Goal: Information Seeking & Learning: Learn about a topic

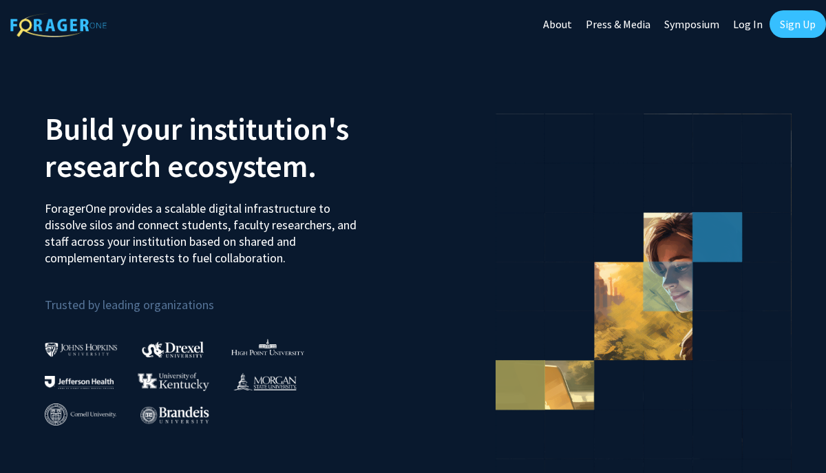
click at [744, 28] on link "Log In" at bounding box center [748, 24] width 43 height 48
select select
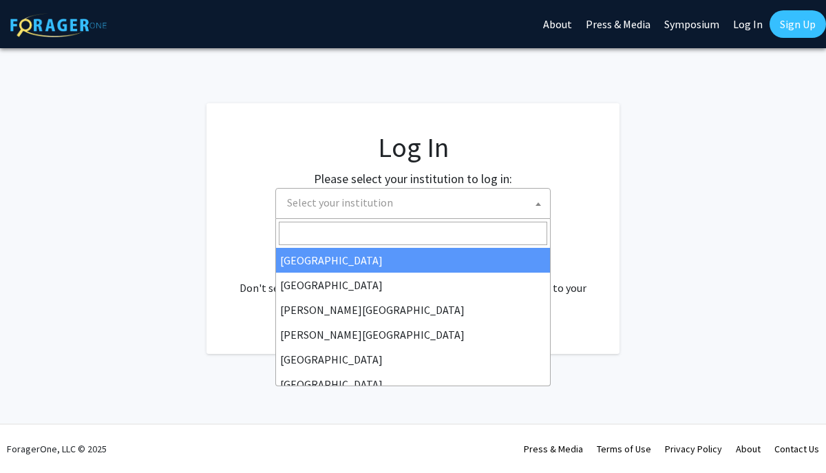
click at [452, 205] on span "Select your institution" at bounding box center [416, 203] width 269 height 28
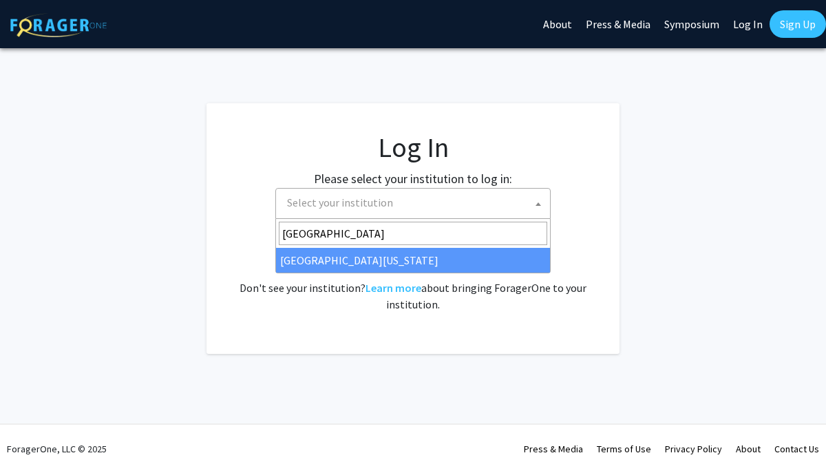
type input "university of ma"
select select "31"
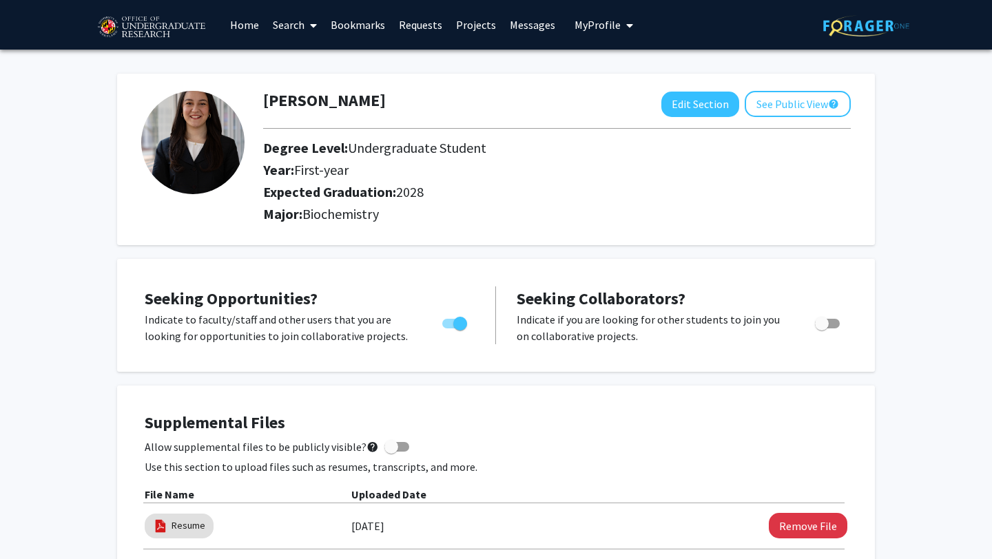
click at [293, 21] on link "Search" at bounding box center [295, 25] width 58 height 48
click at [309, 66] on span "Faculty/Staff" at bounding box center [316, 64] width 101 height 28
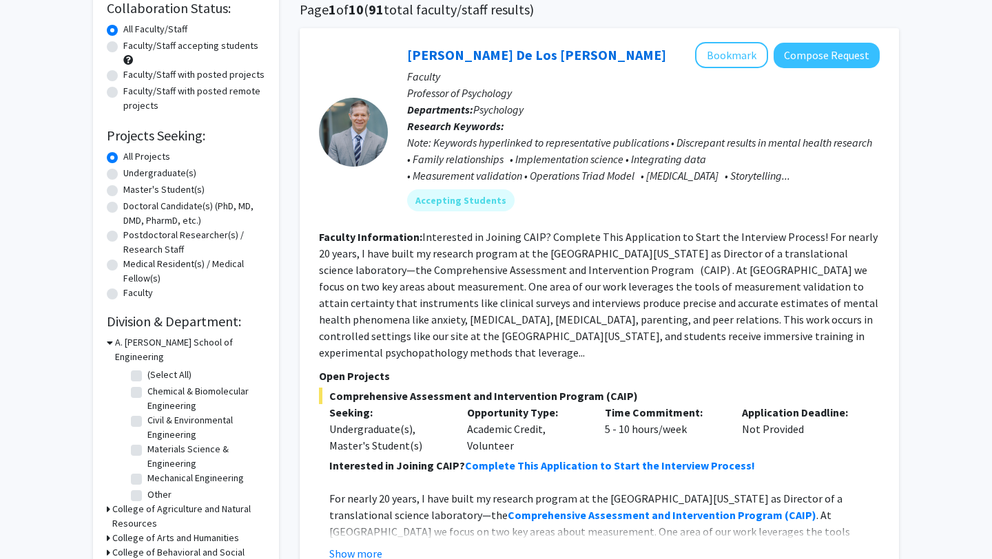
scroll to position [284, 0]
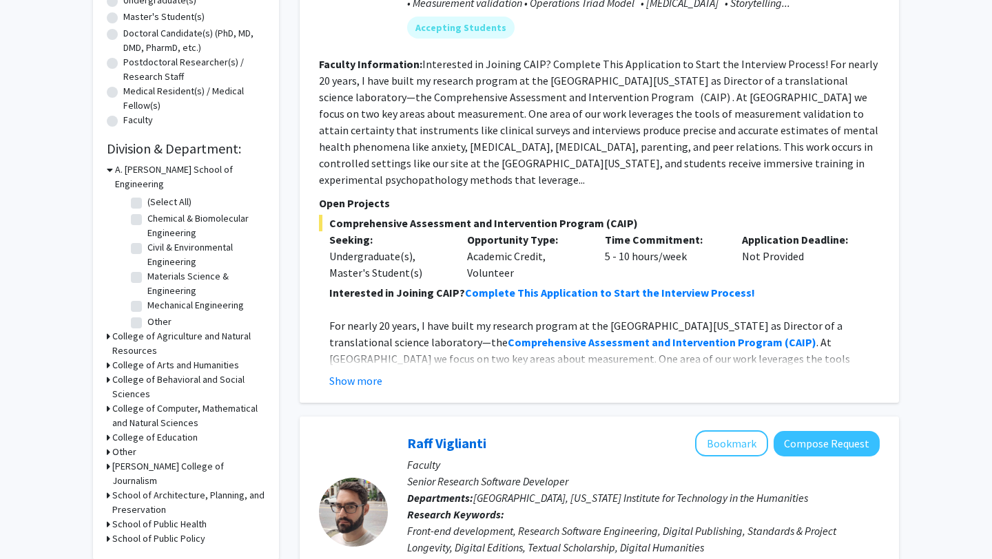
click at [116, 402] on h3 "College of Computer, Mathematical and Natural Sciences" at bounding box center [188, 416] width 153 height 29
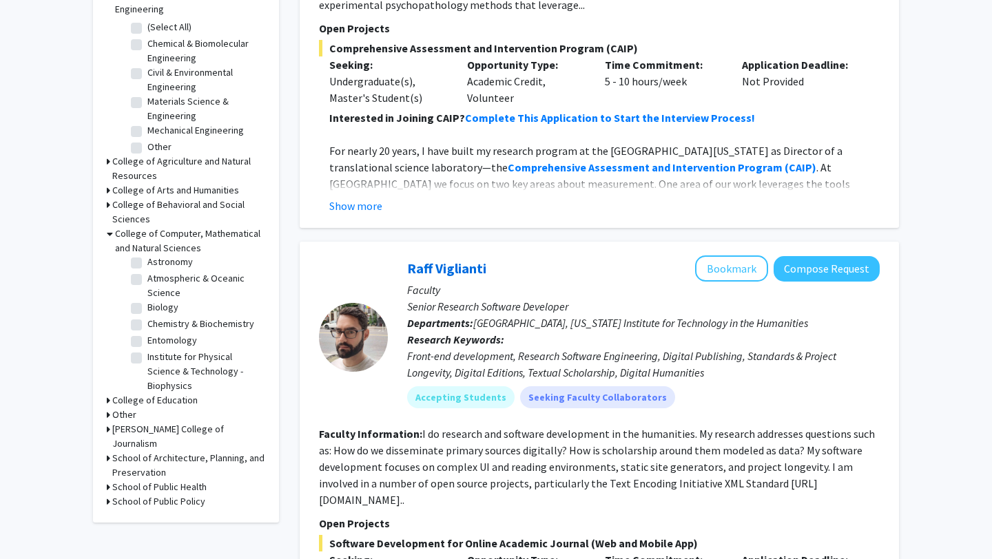
scroll to position [18, 0]
click at [147, 303] on label "Biology" at bounding box center [162, 310] width 31 height 14
click at [147, 303] on input "Biology" at bounding box center [151, 307] width 9 height 9
checkbox input "true"
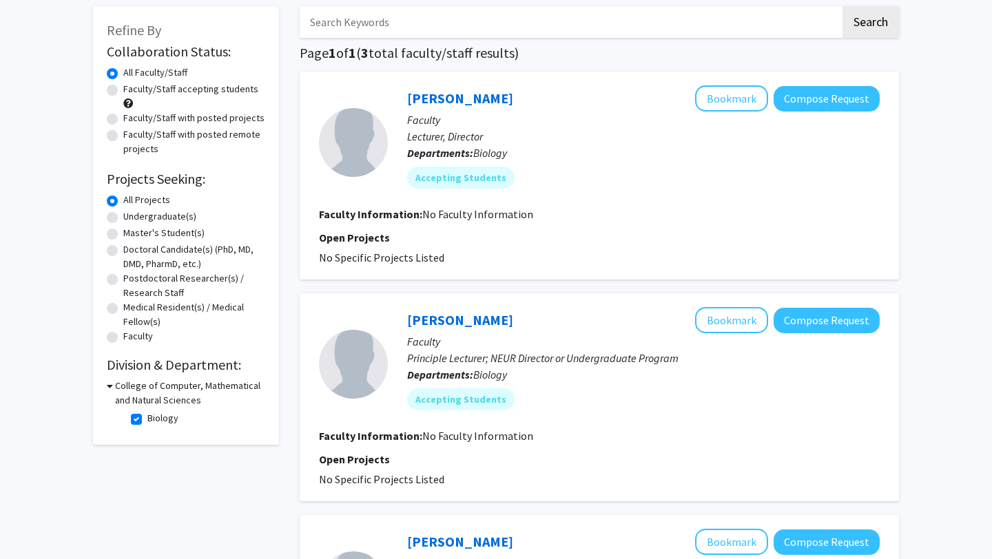
scroll to position [67, 0]
click at [116, 389] on h3 "College of Computer, Mathematical and Natural Sciences" at bounding box center [190, 393] width 150 height 29
click at [116, 389] on h3 "College of Computer, Mathematical and Natural Sciences" at bounding box center [188, 393] width 153 height 29
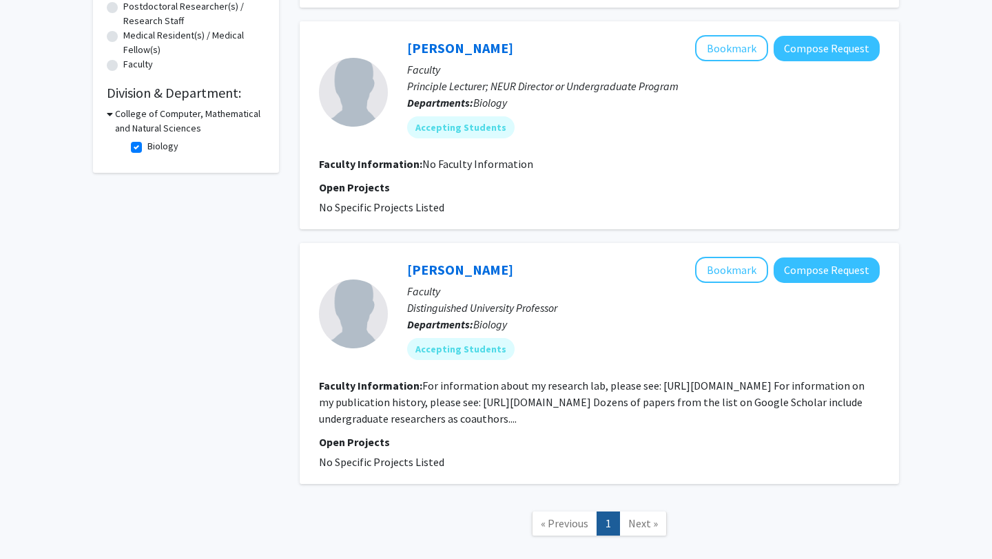
scroll to position [417, 0]
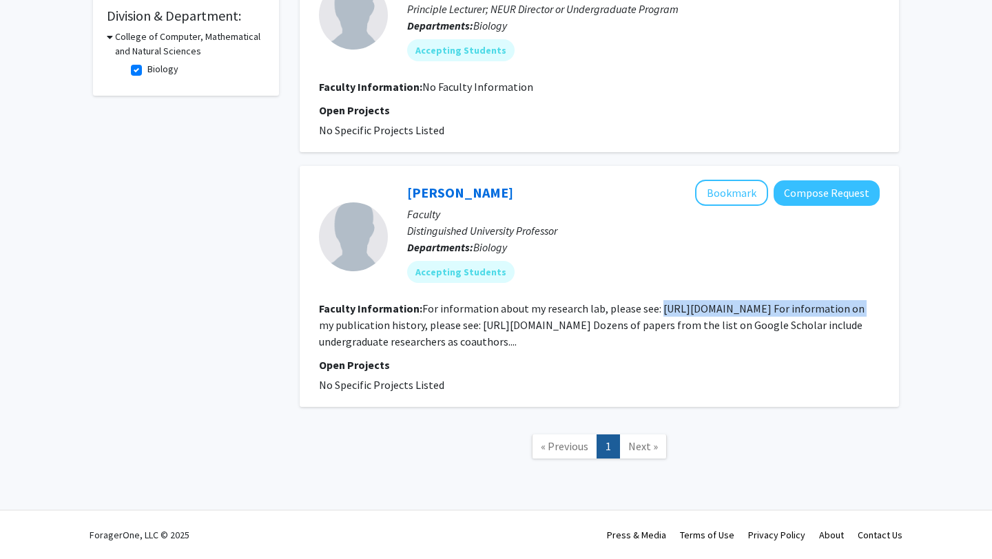
drag, startPoint x: 654, startPoint y: 306, endPoint x: 853, endPoint y: 308, distance: 198.3
click at [853, 308] on fg-read-more "For information about my research lab, please see: [URL][DOMAIN_NAME] For infor…" at bounding box center [591, 325] width 545 height 47
copy fg-read-more "[URL][DOMAIN_NAME]"
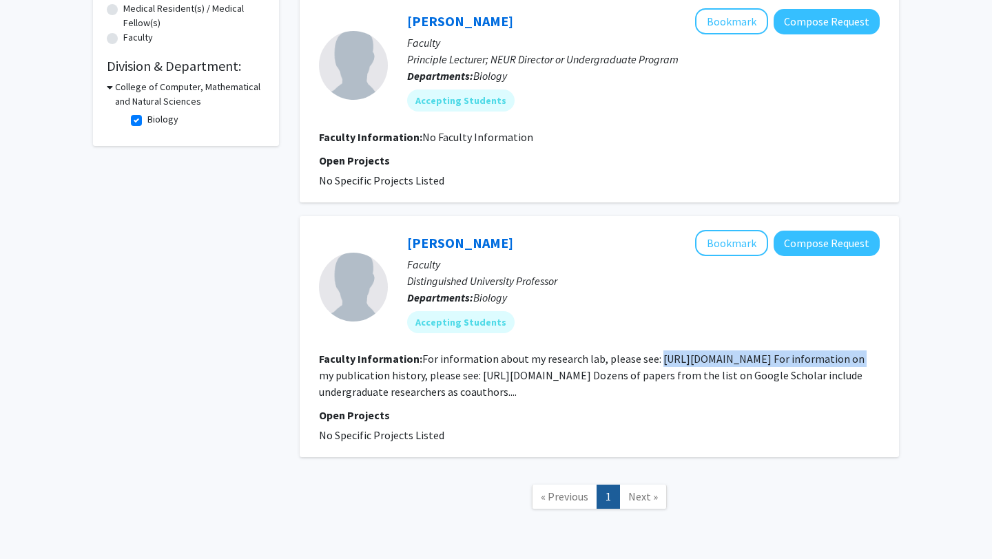
scroll to position [316, 0]
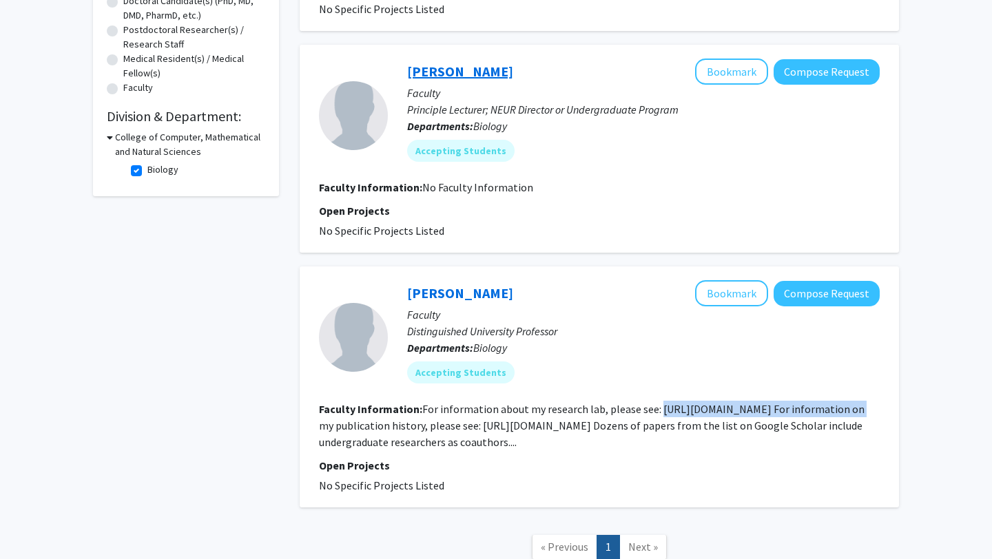
click at [464, 66] on link "[PERSON_NAME]" at bounding box center [460, 71] width 106 height 17
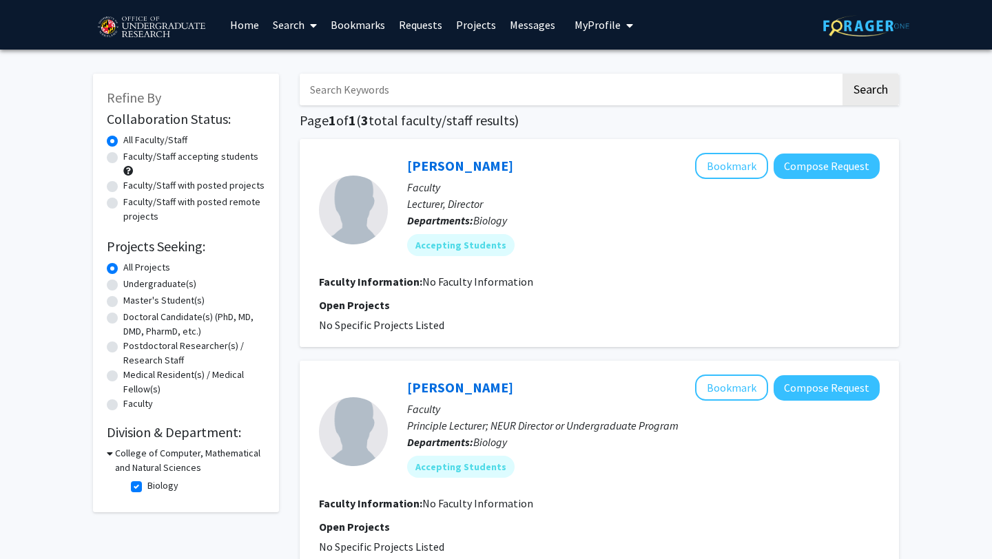
click at [113, 450] on div "College of Computer, Mathematical and Natural Sciences" at bounding box center [186, 460] width 158 height 29
click at [147, 487] on label "Biology" at bounding box center [162, 486] width 31 height 14
click at [147, 487] on input "Biology" at bounding box center [151, 483] width 9 height 9
checkbox input "false"
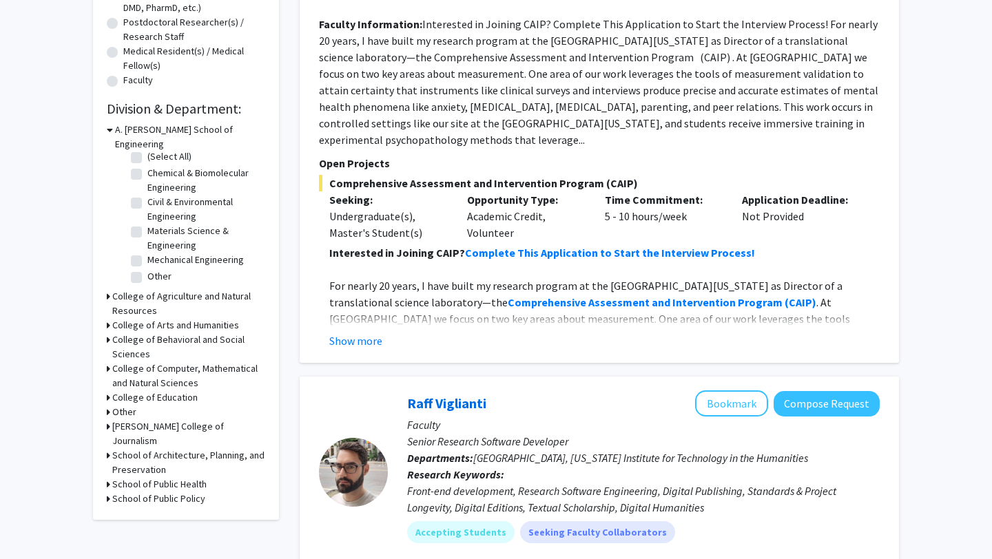
scroll to position [323, 0]
click at [160, 362] on h3 "College of Computer, Mathematical and Natural Sciences" at bounding box center [188, 376] width 153 height 29
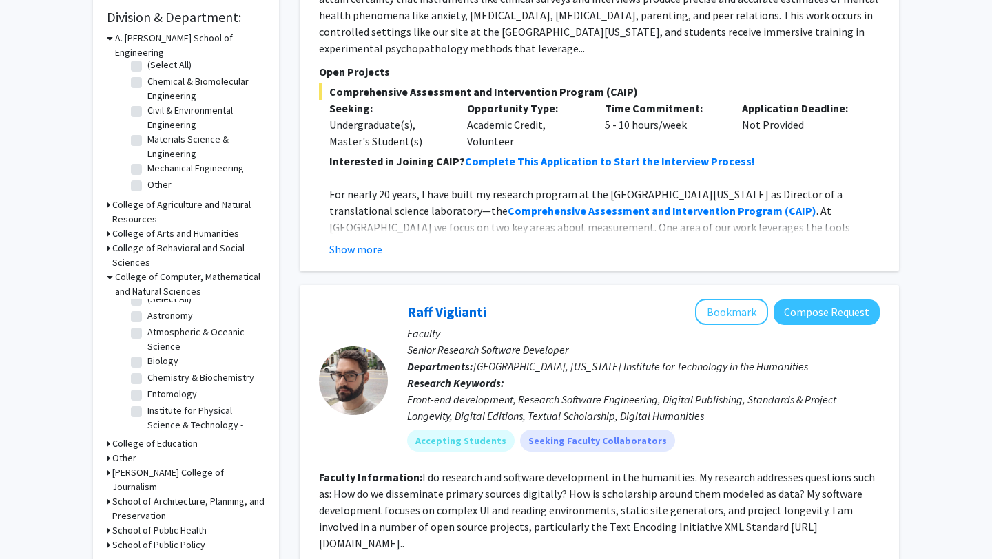
scroll to position [12, 0]
click at [147, 368] on label "Chemistry & Biochemistry" at bounding box center [200, 375] width 107 height 14
click at [147, 368] on input "Chemistry & Biochemistry" at bounding box center [151, 372] width 9 height 9
checkbox input "true"
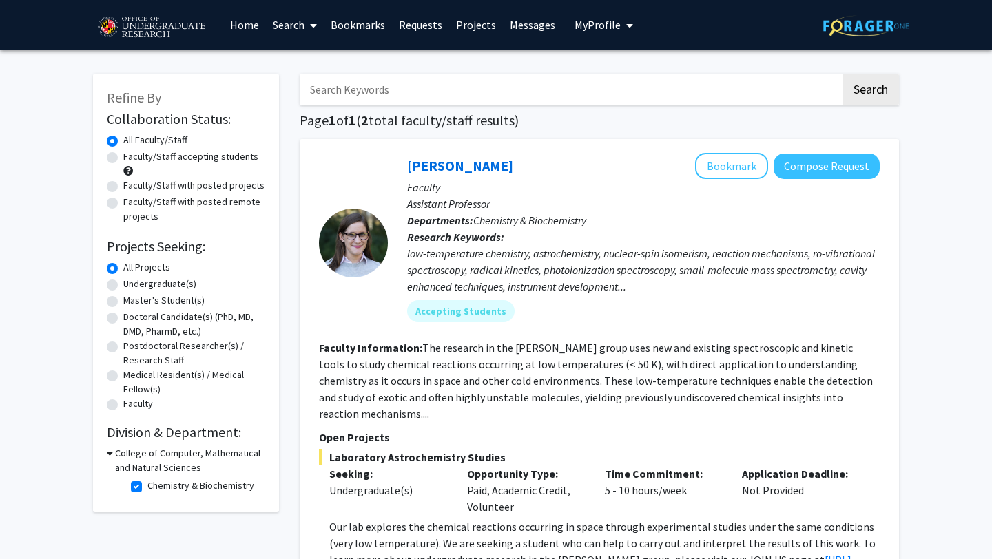
click at [147, 490] on label "Chemistry & Biochemistry" at bounding box center [200, 486] width 107 height 14
click at [147, 488] on input "Chemistry & Biochemistry" at bounding box center [151, 483] width 9 height 9
checkbox input "false"
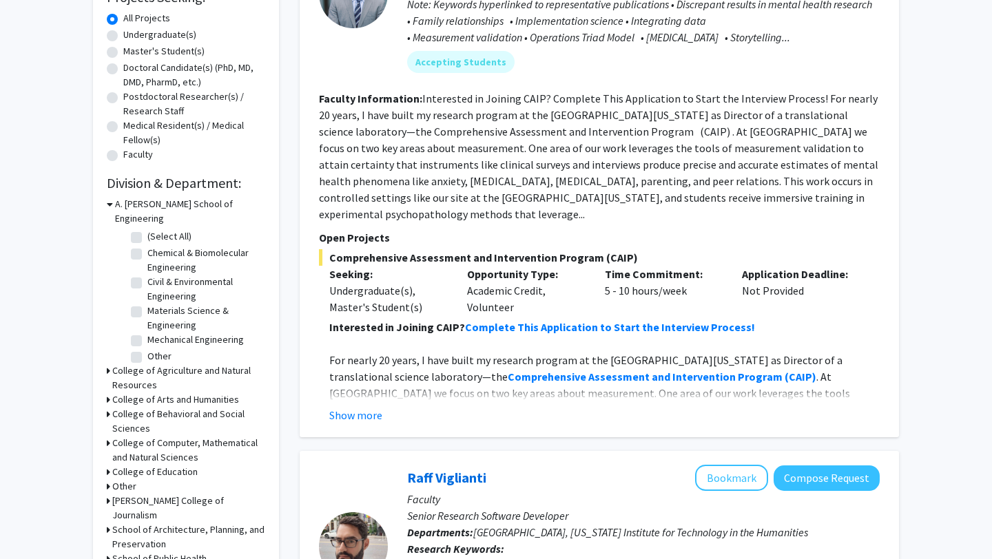
scroll to position [288, 0]
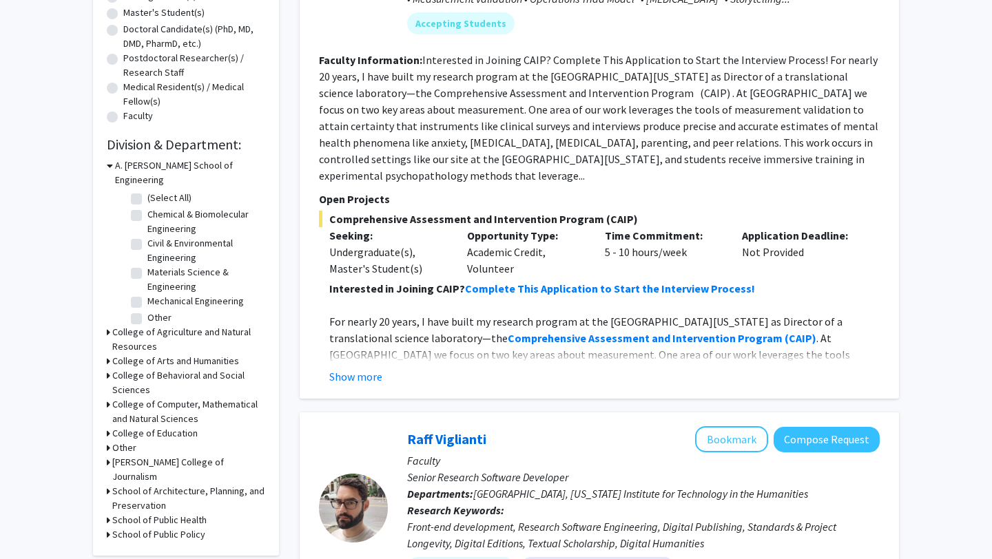
click at [158, 397] on h3 "College of Computer, Mathematical and Natural Sciences" at bounding box center [188, 411] width 153 height 29
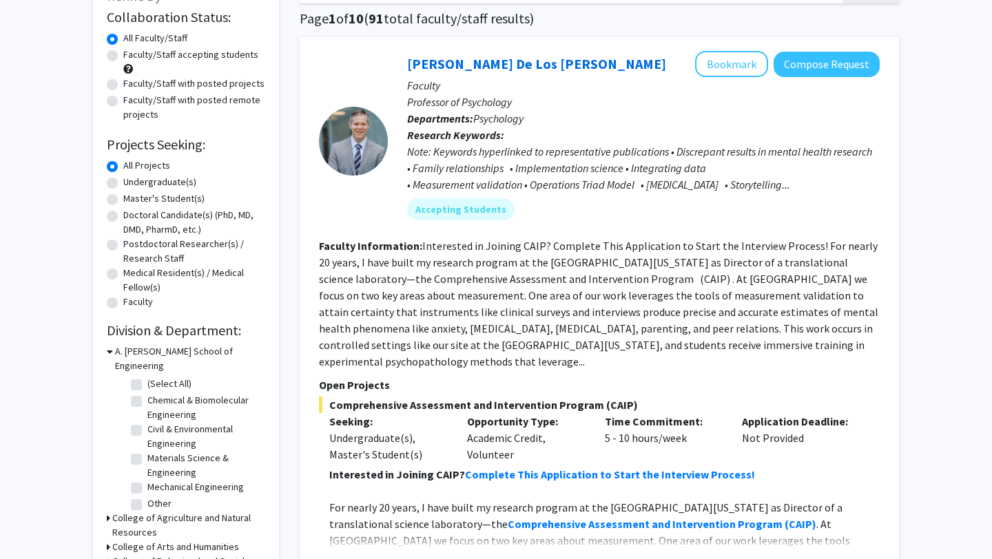
scroll to position [0, 0]
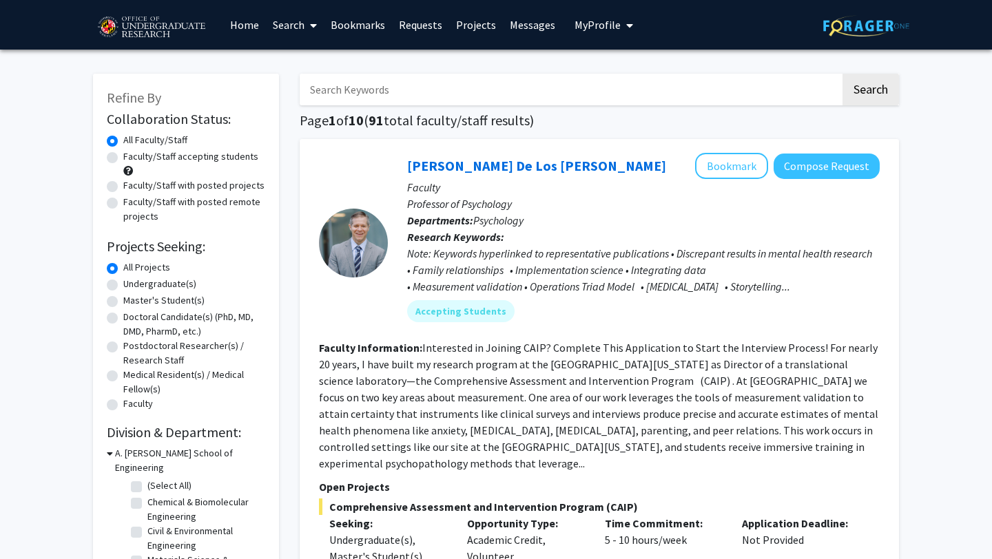
click at [363, 90] on input "Search Keywords" at bounding box center [570, 90] width 541 height 32
click at [842, 74] on button "Search" at bounding box center [870, 90] width 56 height 32
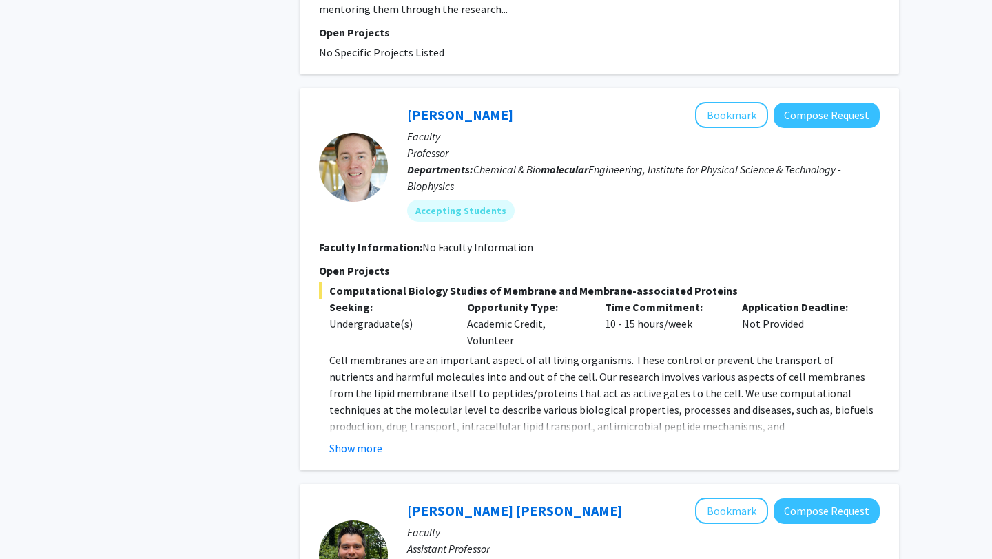
scroll to position [1181, 0]
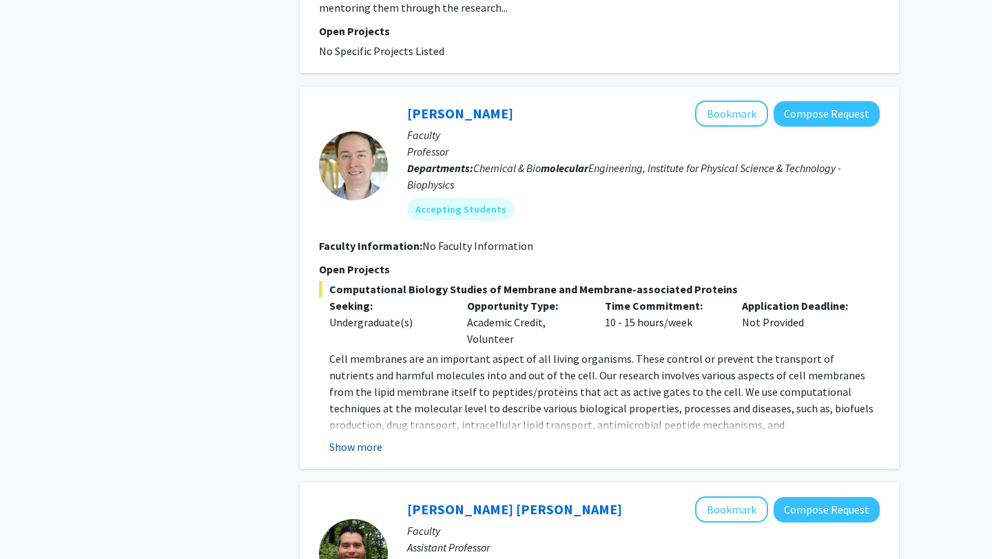
click at [366, 439] on button "Show more" at bounding box center [355, 447] width 53 height 17
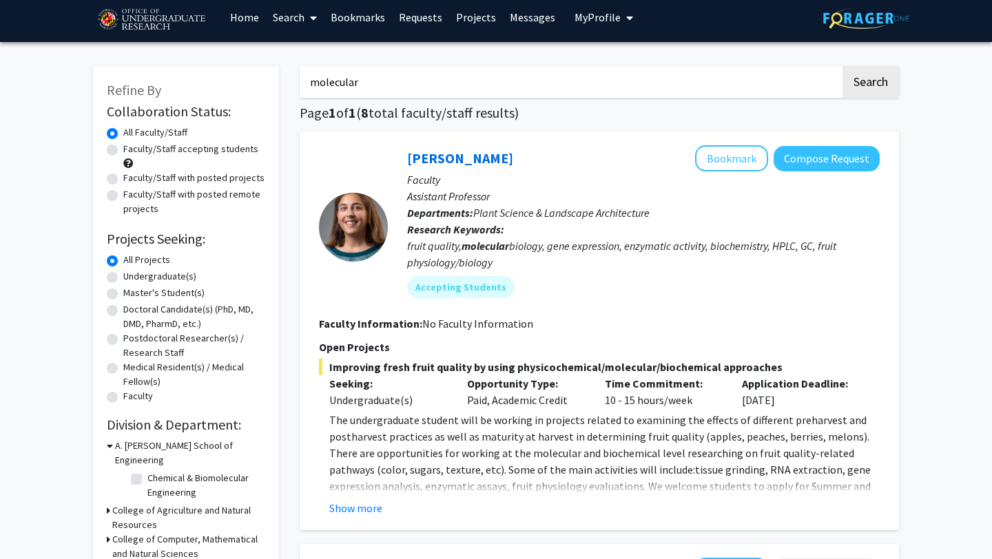
scroll to position [0, 0]
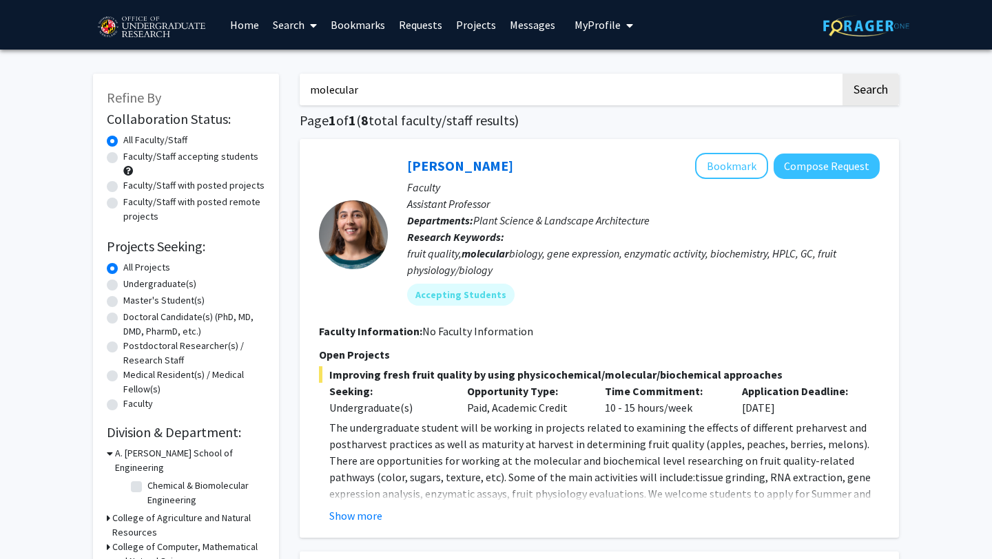
click at [363, 90] on input "molecular" at bounding box center [570, 90] width 541 height 32
type input "molecul"
click at [842, 74] on button "Search" at bounding box center [870, 90] width 56 height 32
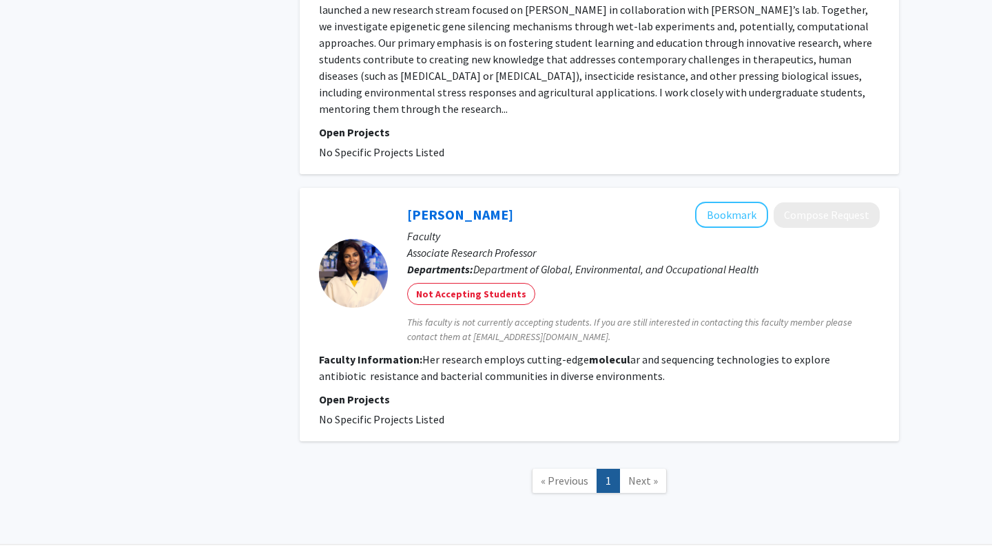
scroll to position [3097, 0]
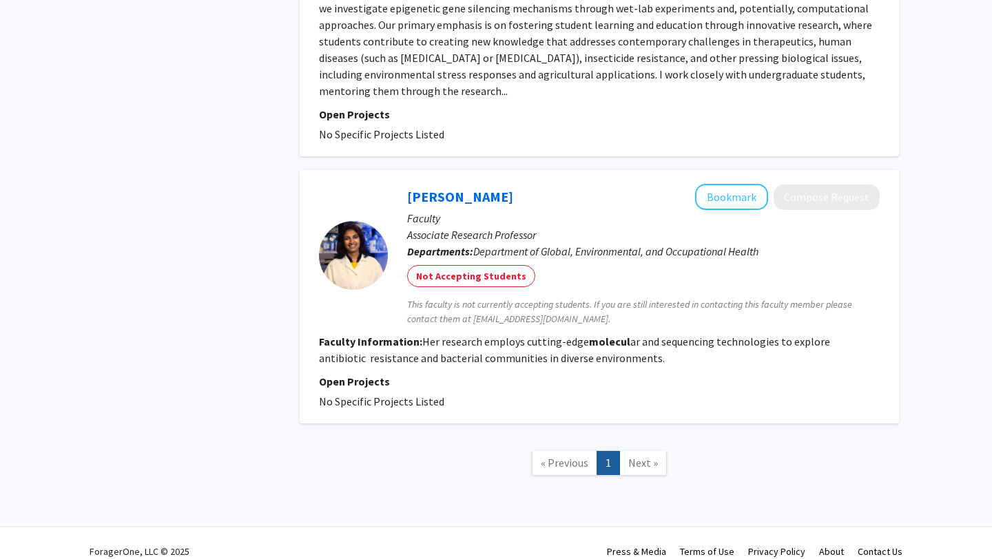
click at [648, 456] on span "Next »" at bounding box center [643, 463] width 30 height 14
